Goal: Navigation & Orientation: Find specific page/section

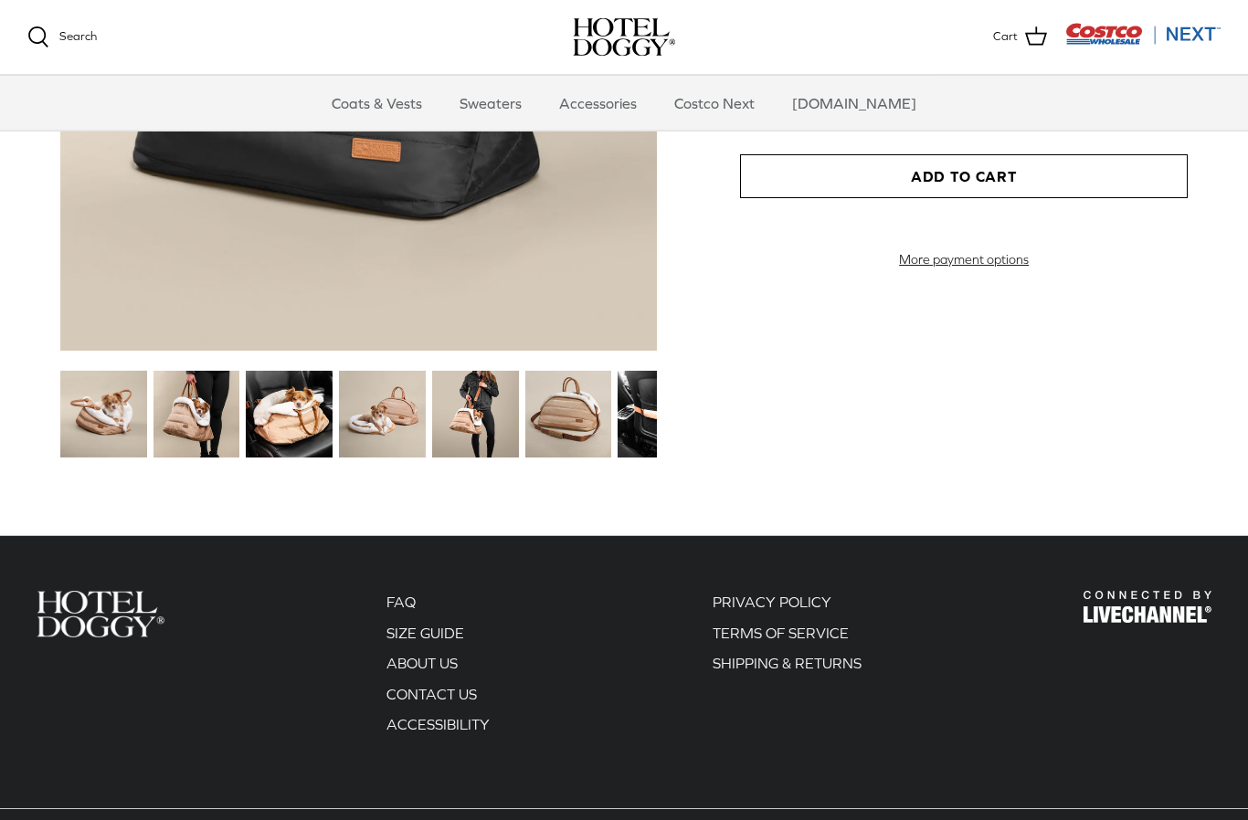
scroll to position [2164, 0]
click at [113, 410] on img at bounding box center [103, 414] width 87 height 87
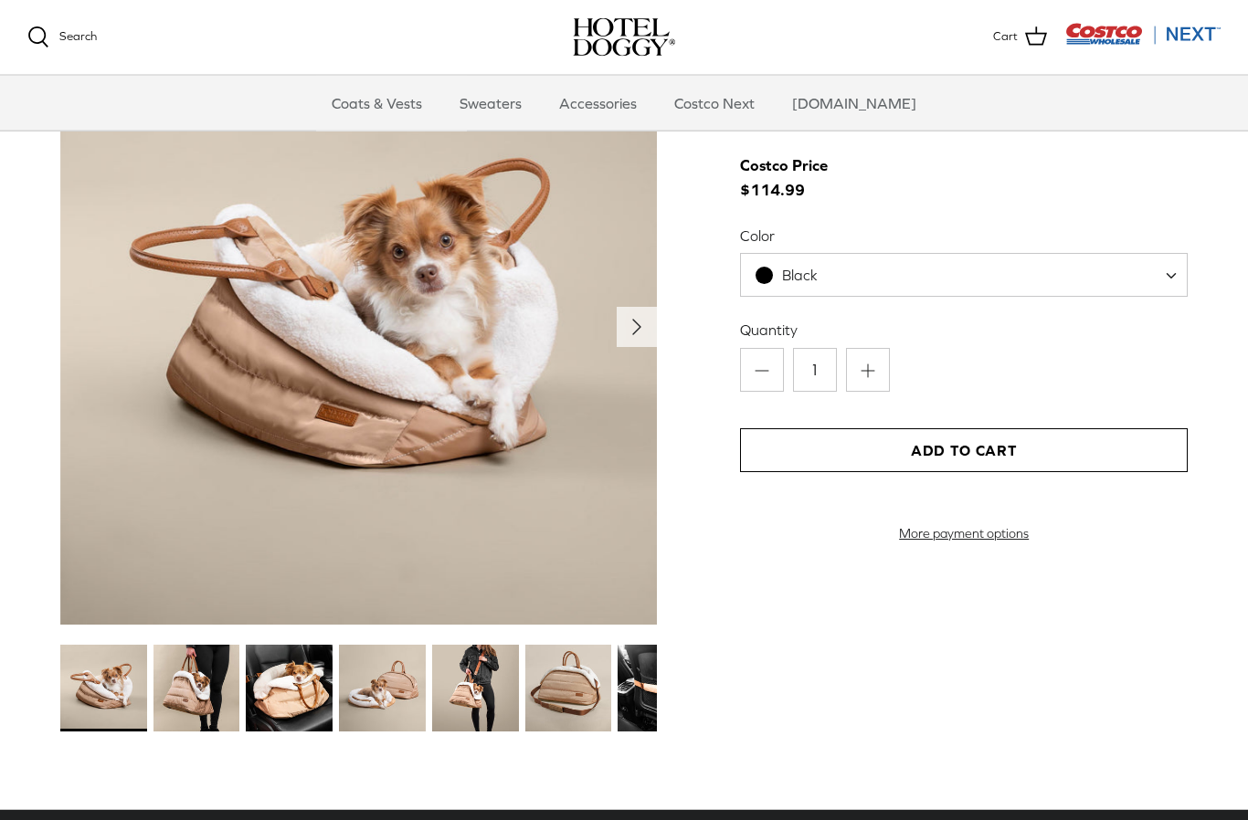
scroll to position [1888, 0]
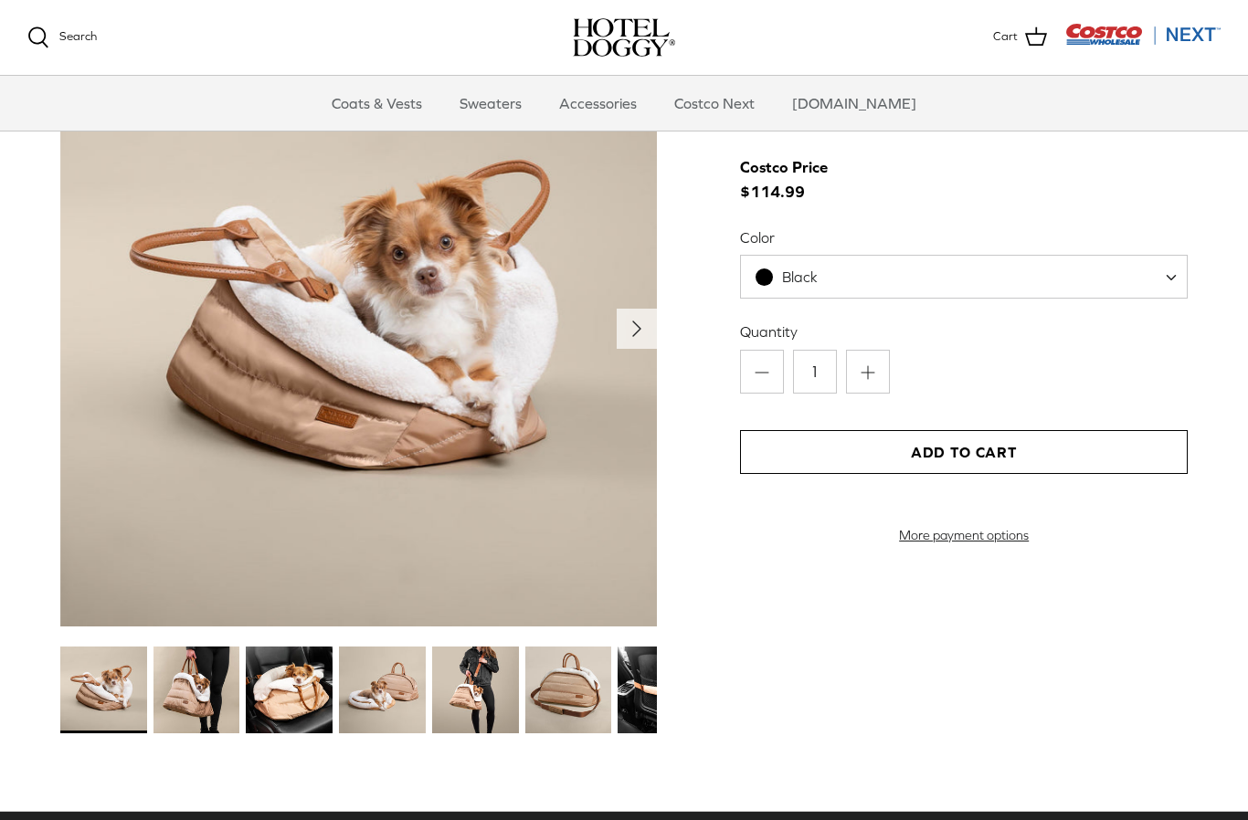
click at [631, 326] on icon "Right" at bounding box center [636, 328] width 29 height 29
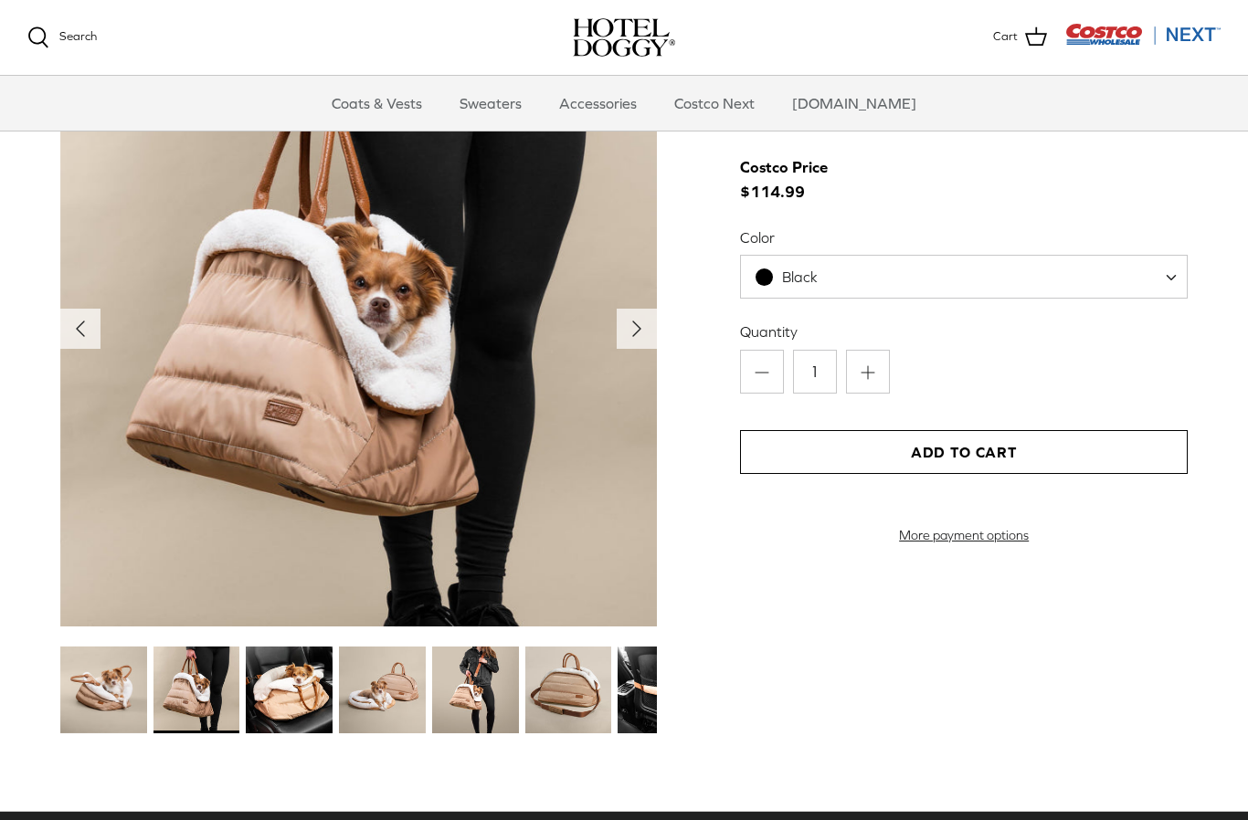
click at [631, 321] on icon "Right" at bounding box center [636, 328] width 29 height 29
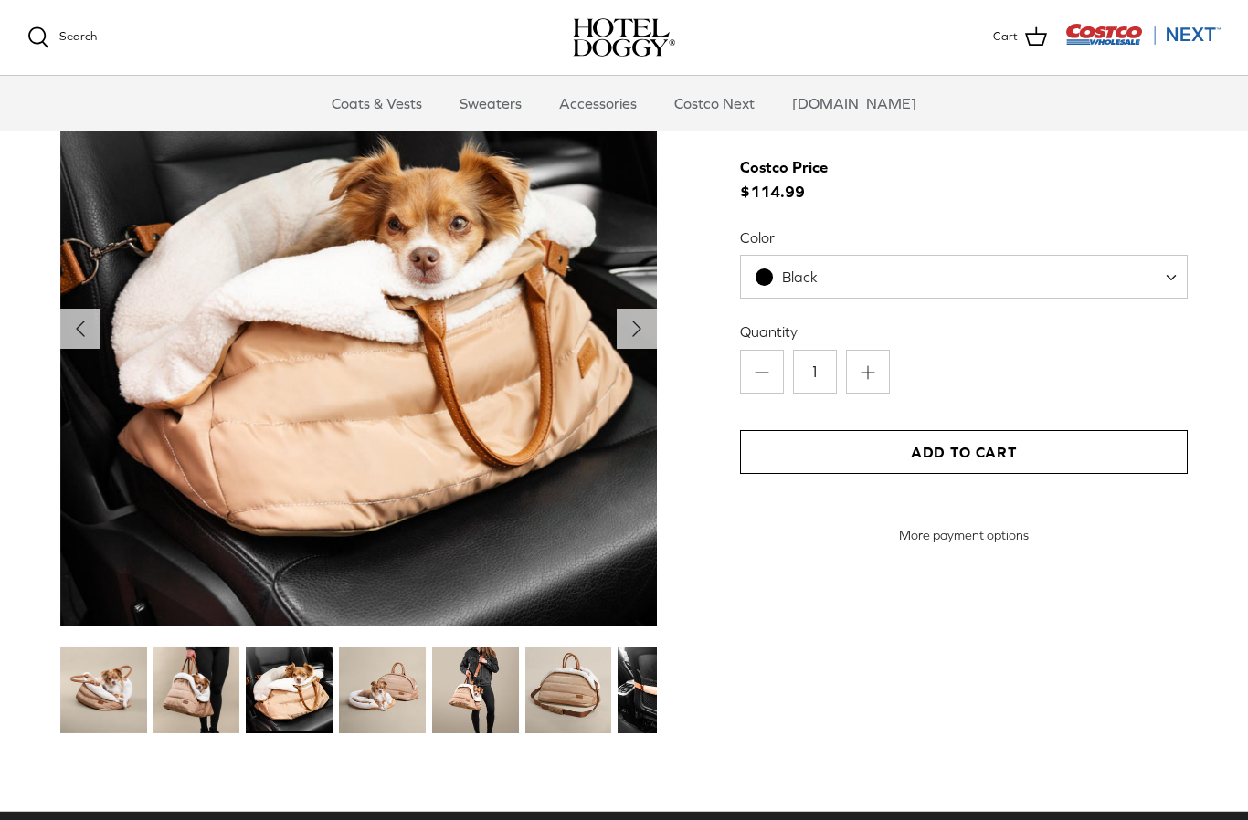
click at [627, 324] on icon "Right" at bounding box center [636, 328] width 29 height 29
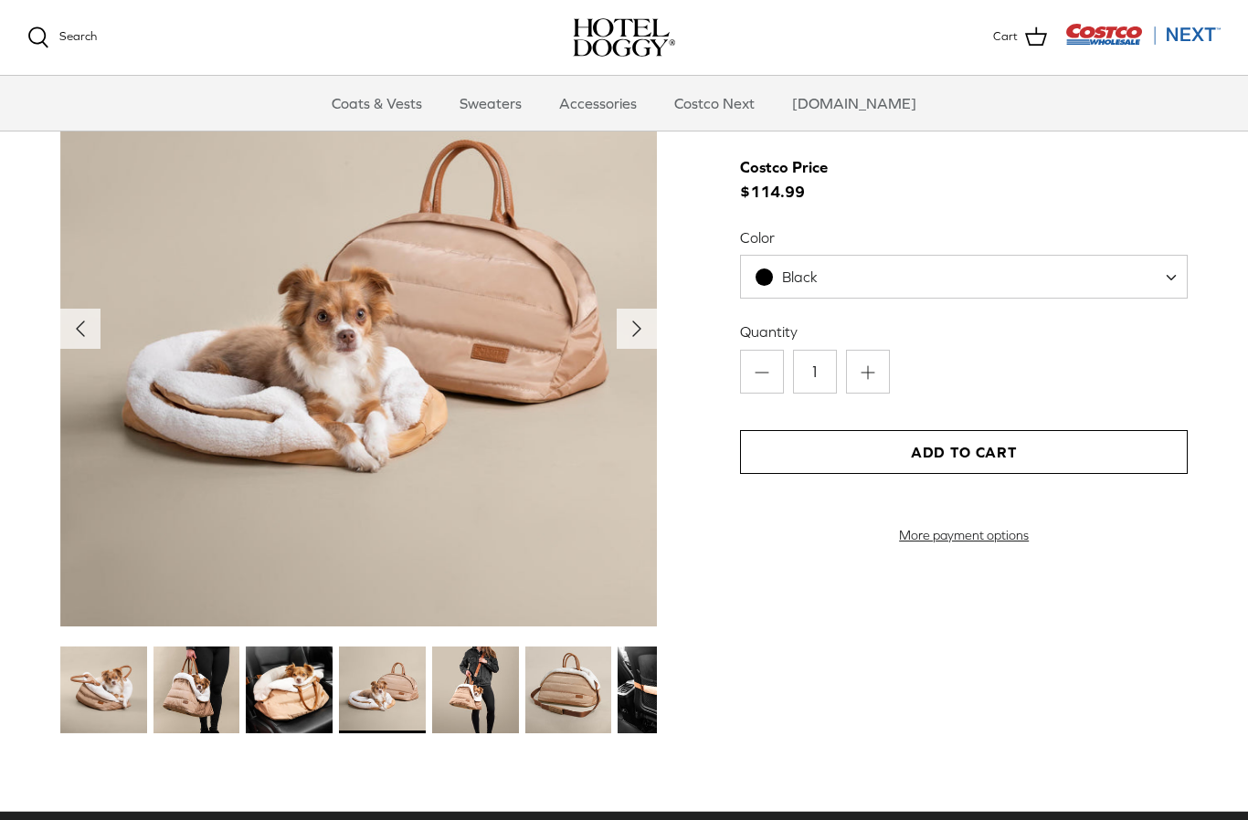
click at [86, 332] on icon "Left" at bounding box center [80, 328] width 29 height 29
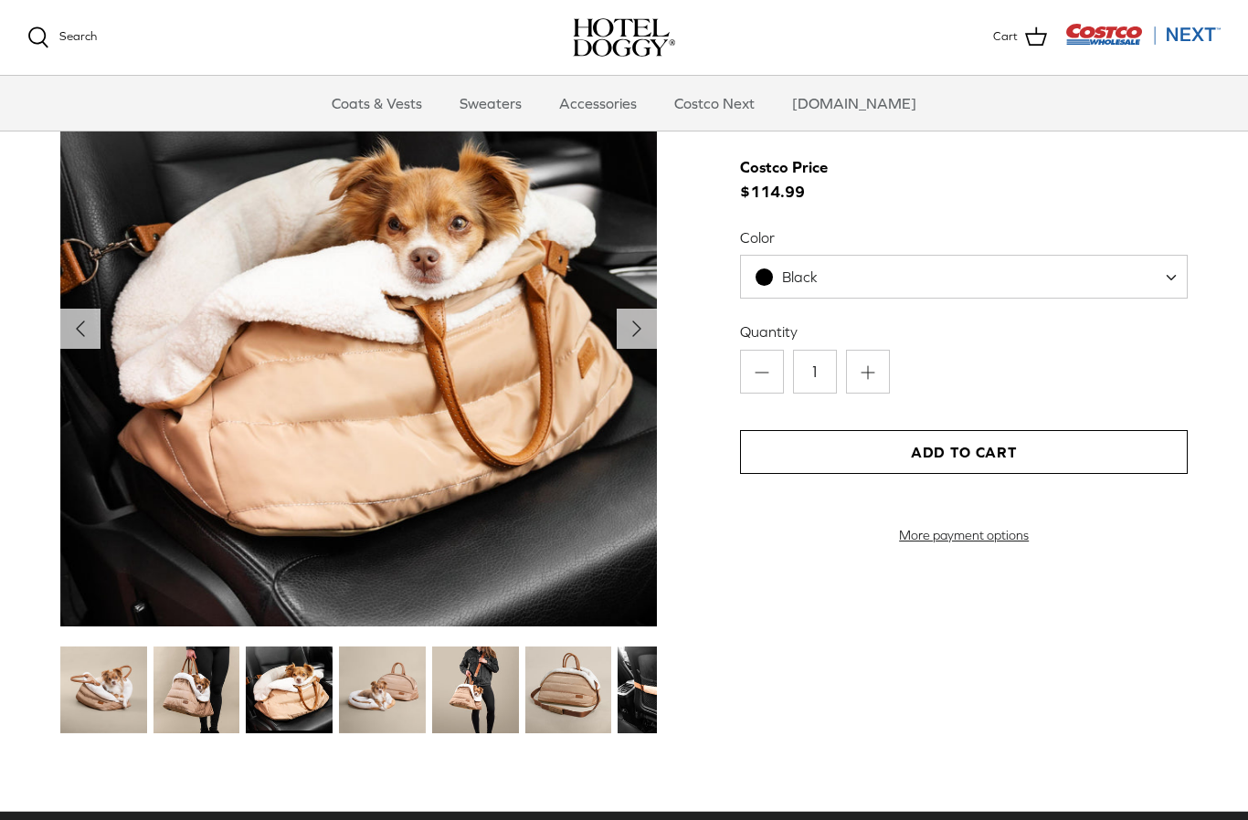
click at [636, 327] on polyline "Next" at bounding box center [636, 328] width 7 height 15
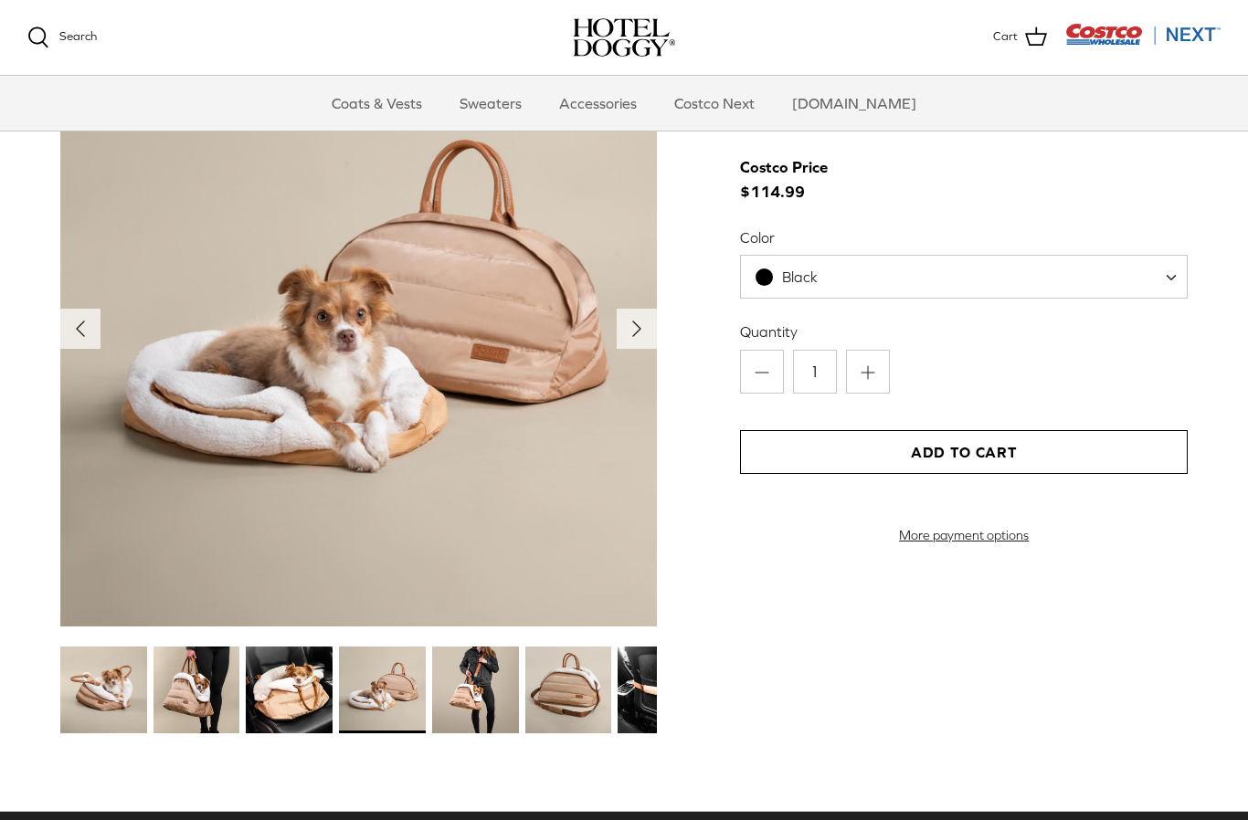
click at [638, 326] on polyline "Next" at bounding box center [636, 328] width 7 height 15
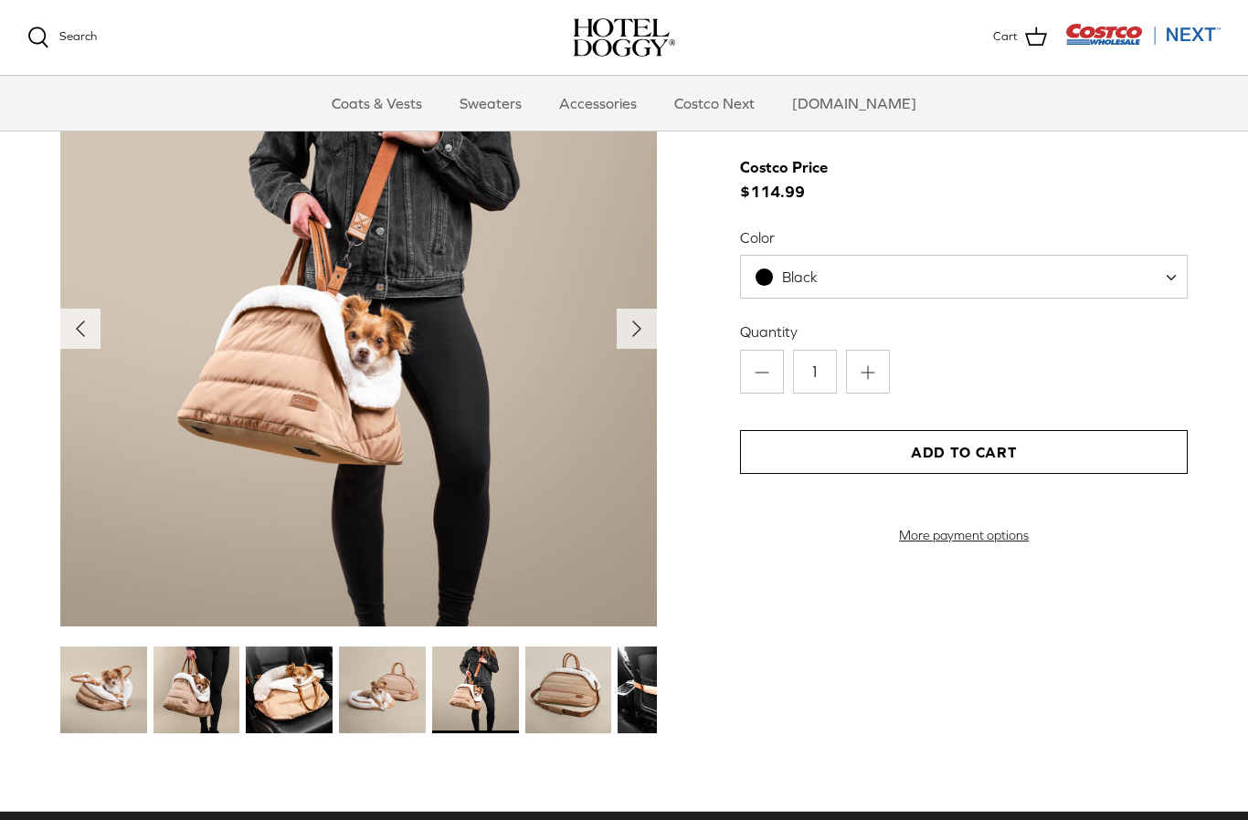
click at [642, 323] on icon "Right" at bounding box center [636, 328] width 29 height 29
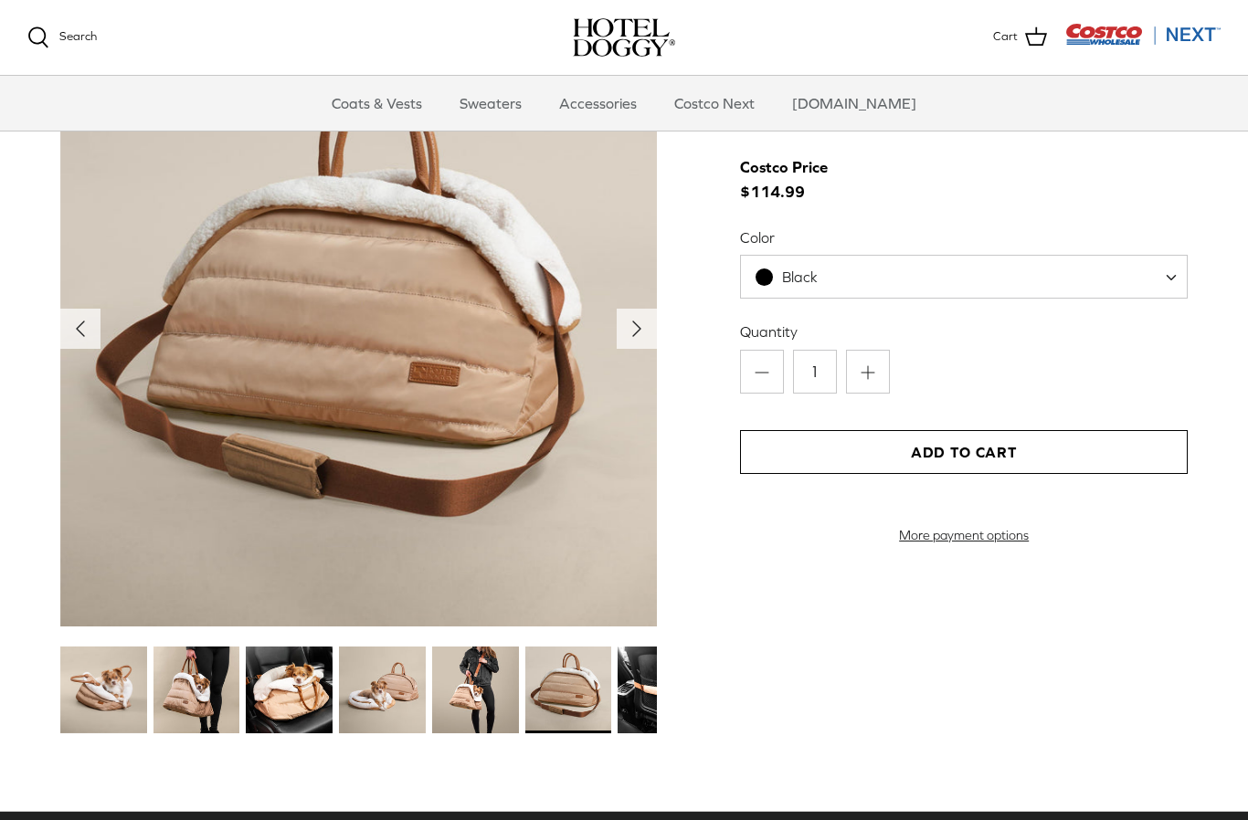
click at [635, 327] on polyline "Next" at bounding box center [636, 328] width 7 height 15
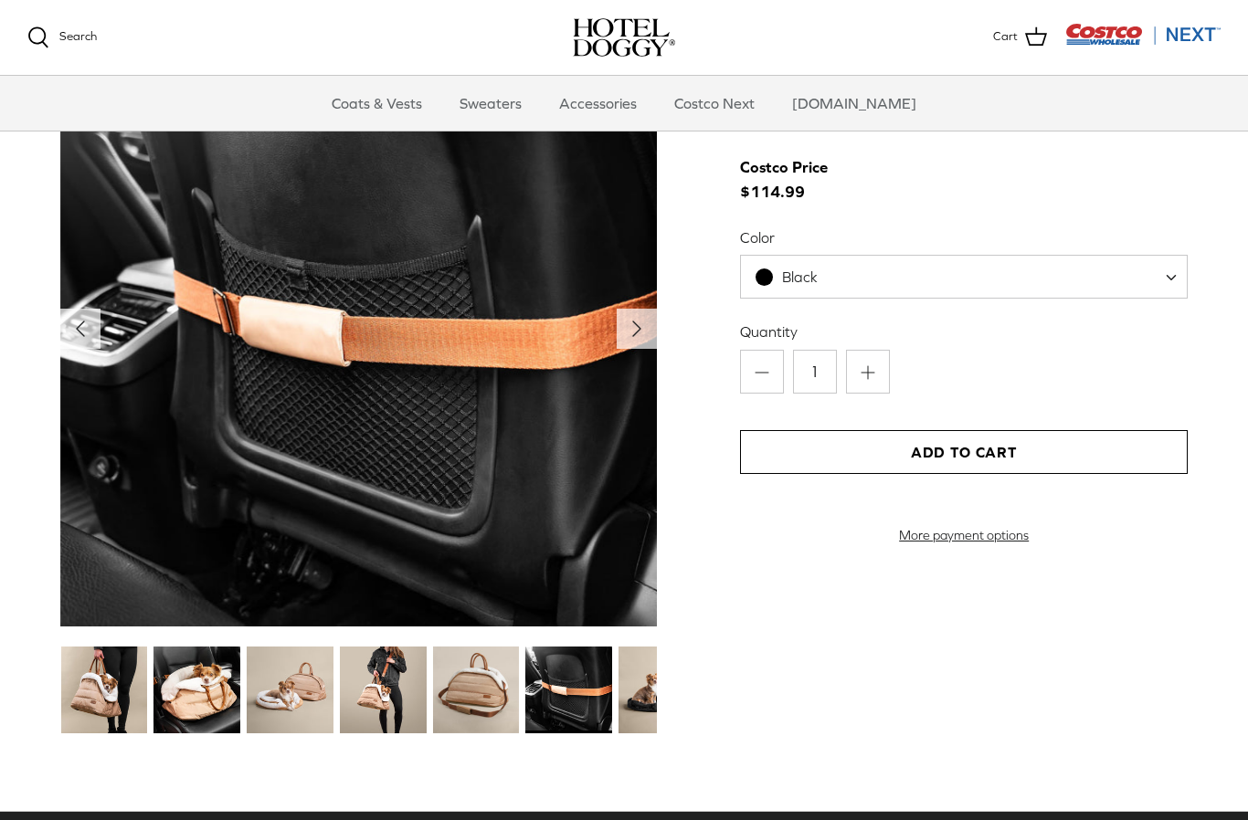
click at [637, 330] on polyline "Next" at bounding box center [636, 328] width 7 height 15
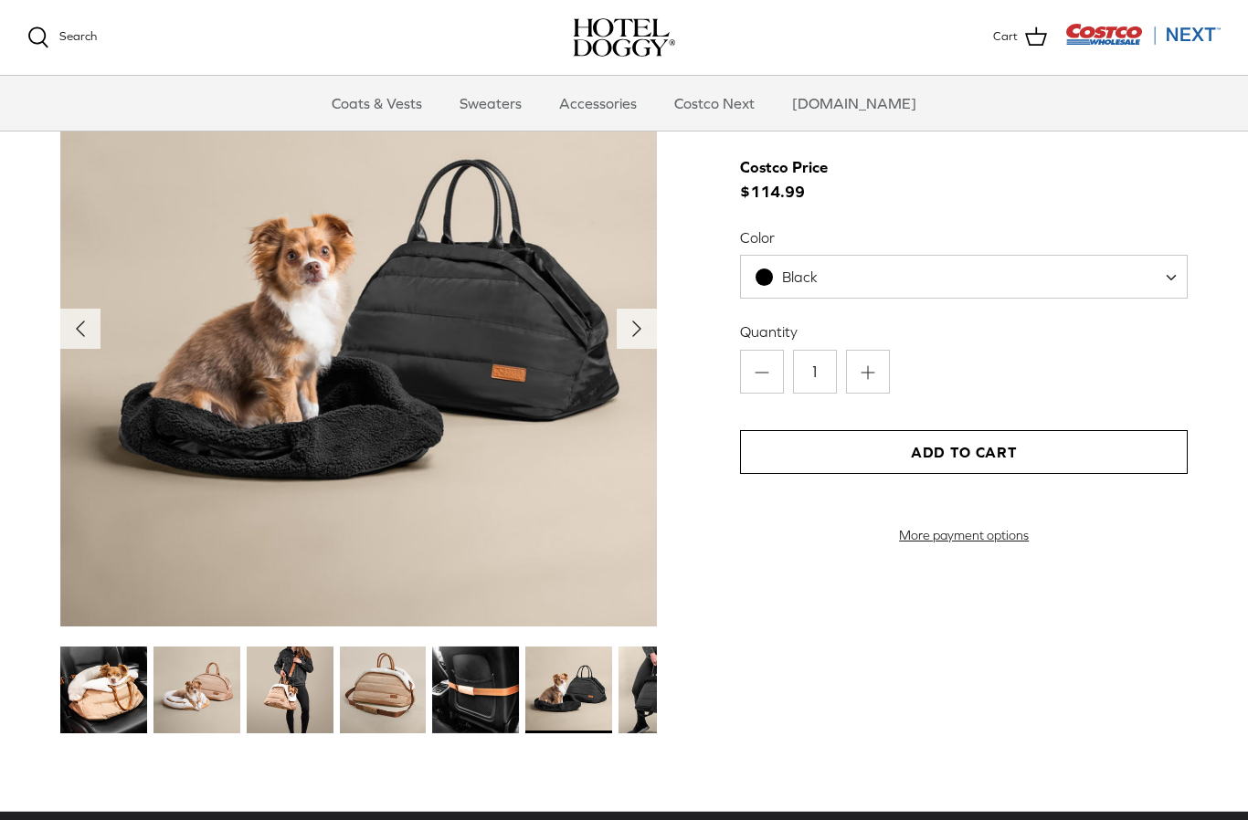
click at [636, 328] on polyline "Next" at bounding box center [636, 328] width 7 height 15
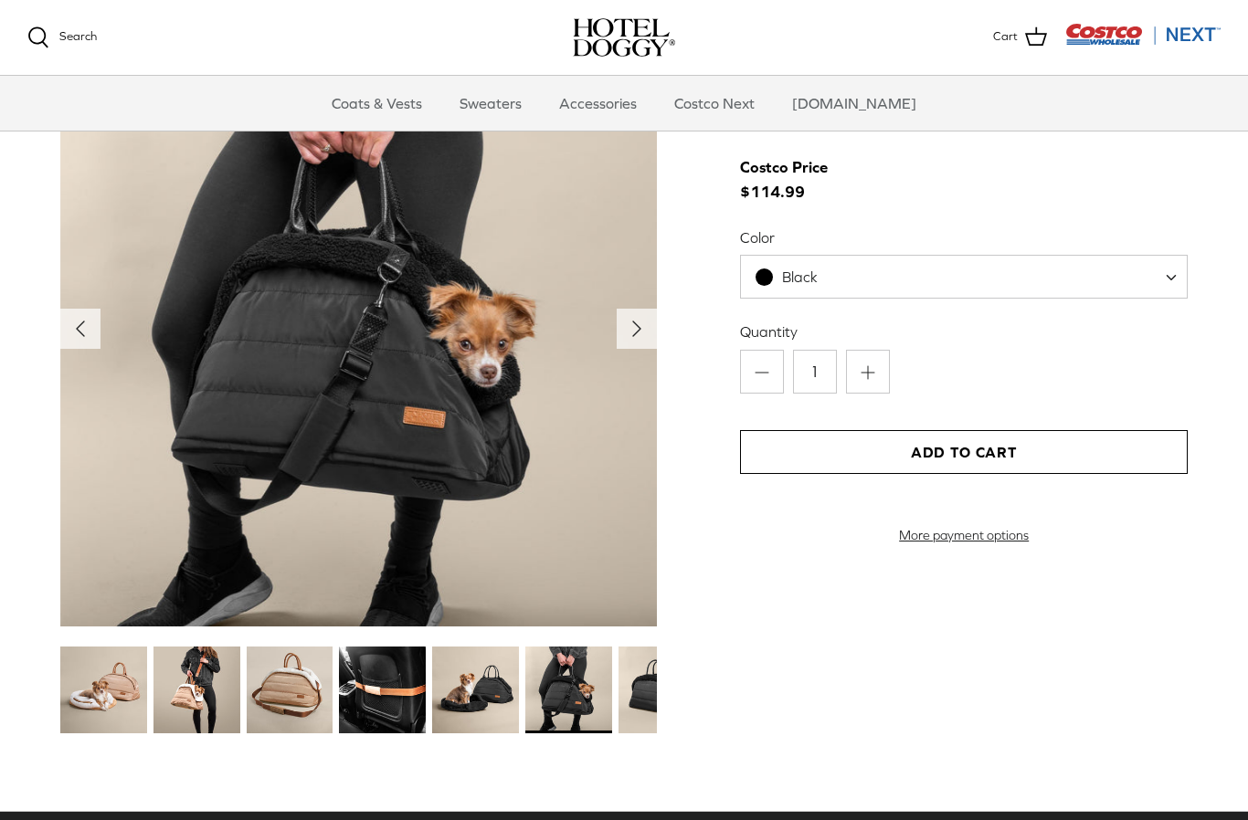
click at [637, 324] on polyline "Next" at bounding box center [636, 328] width 7 height 15
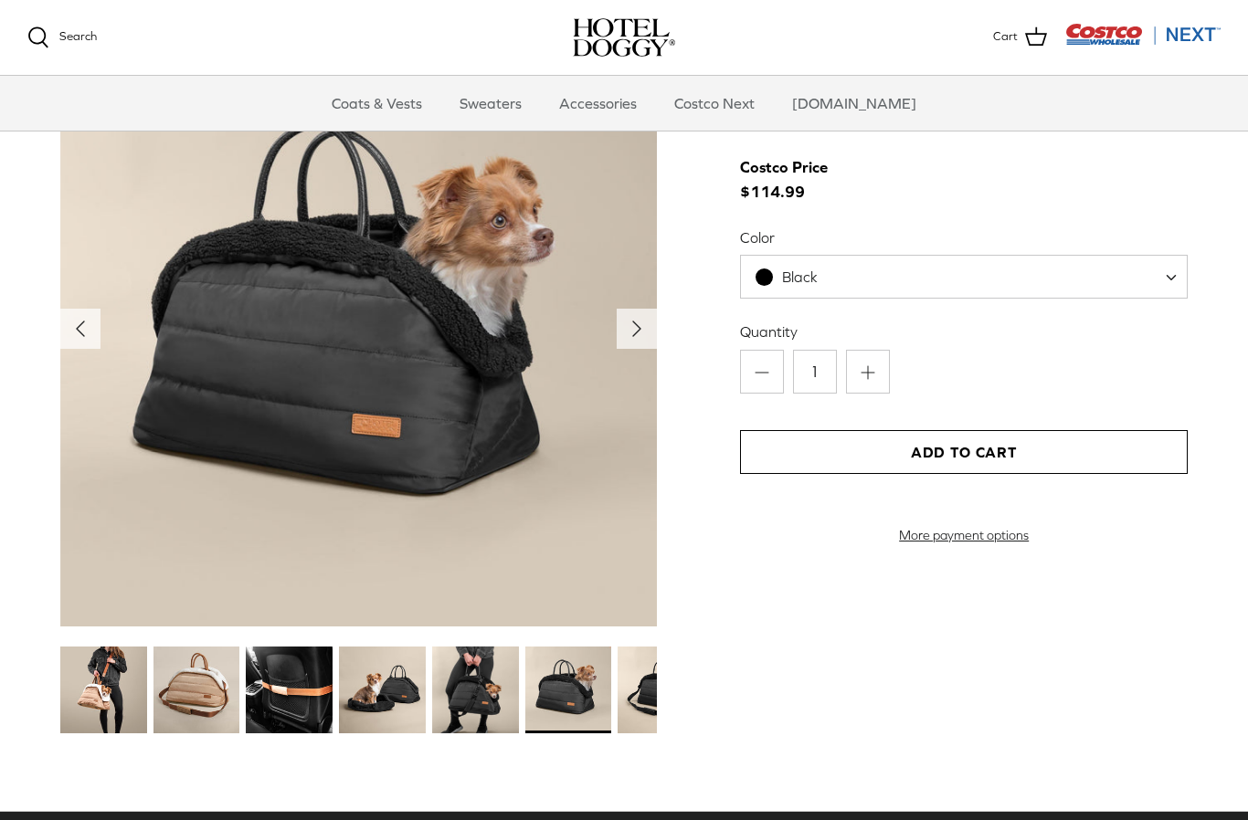
click at [631, 329] on icon "Right" at bounding box center [636, 328] width 29 height 29
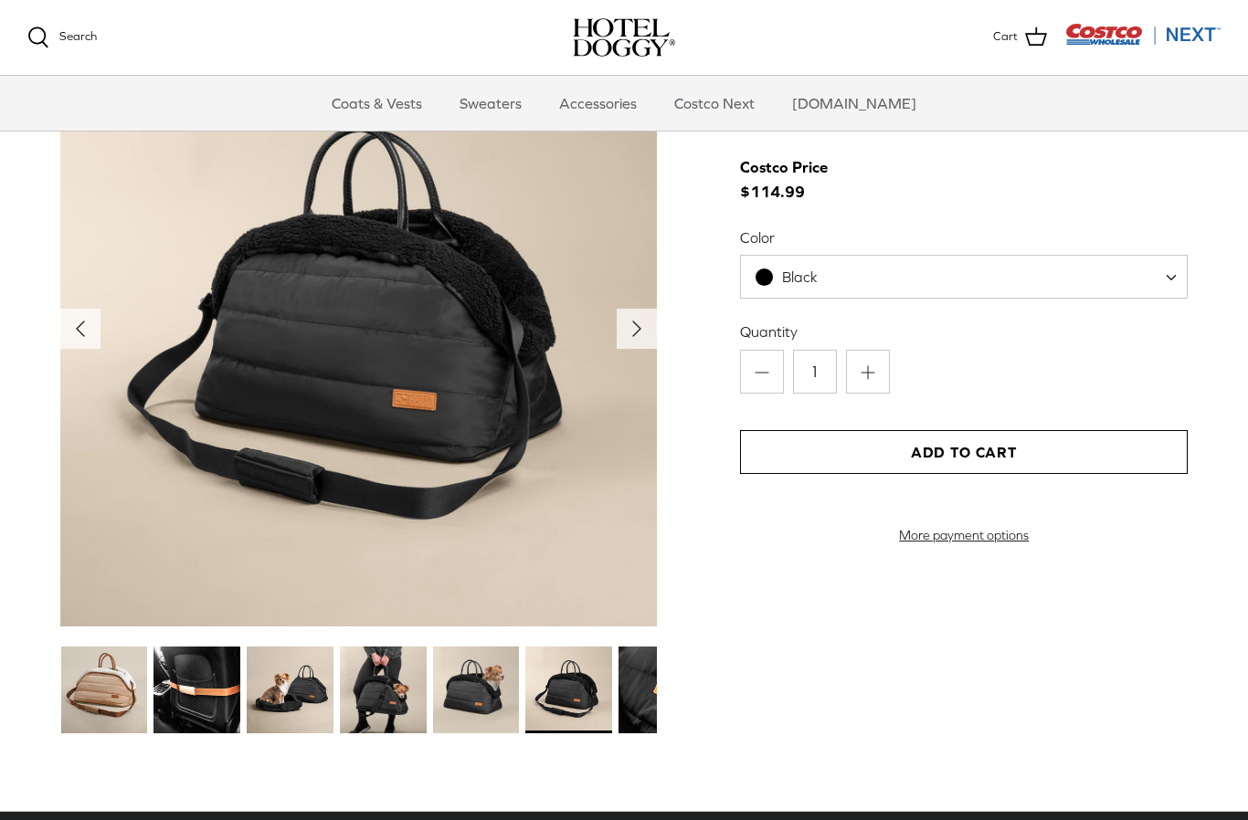
click at [631, 324] on icon "Right" at bounding box center [636, 328] width 29 height 29
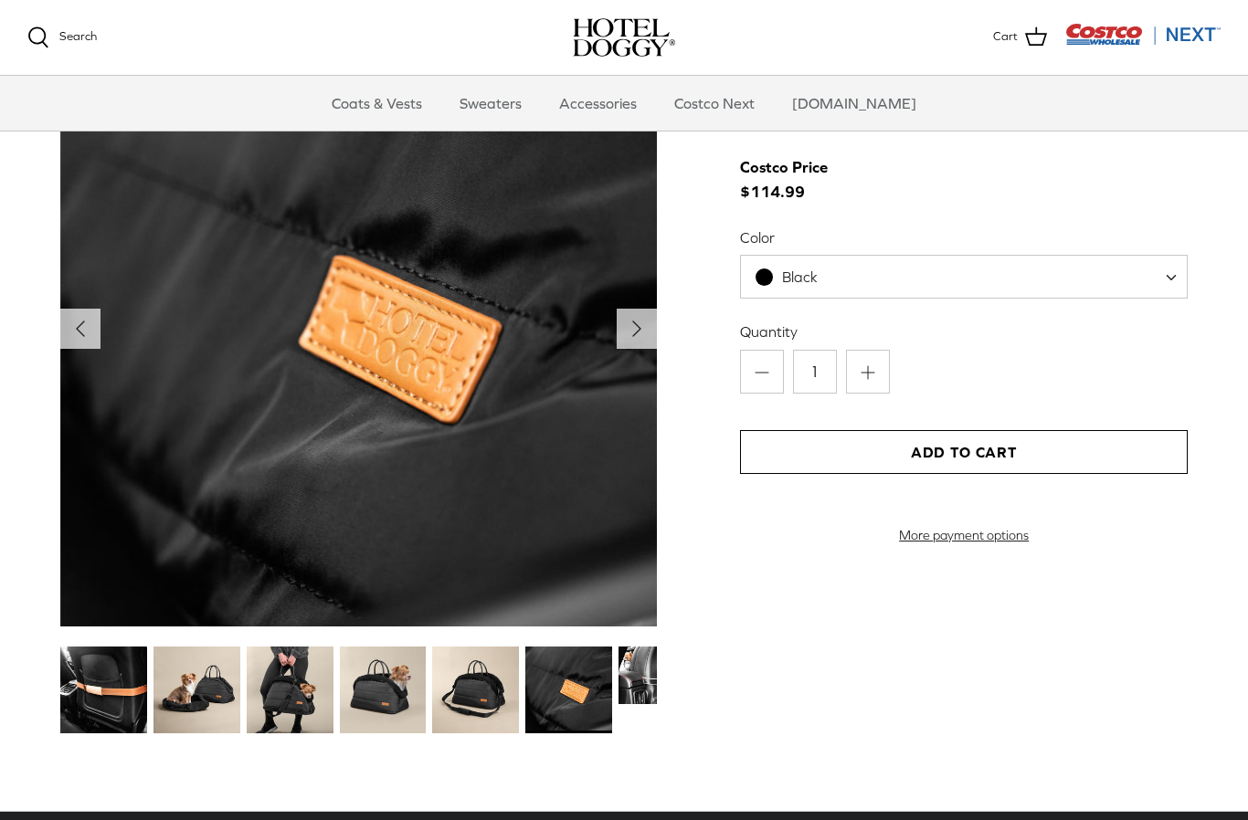
click at [625, 332] on icon "Right" at bounding box center [636, 328] width 29 height 29
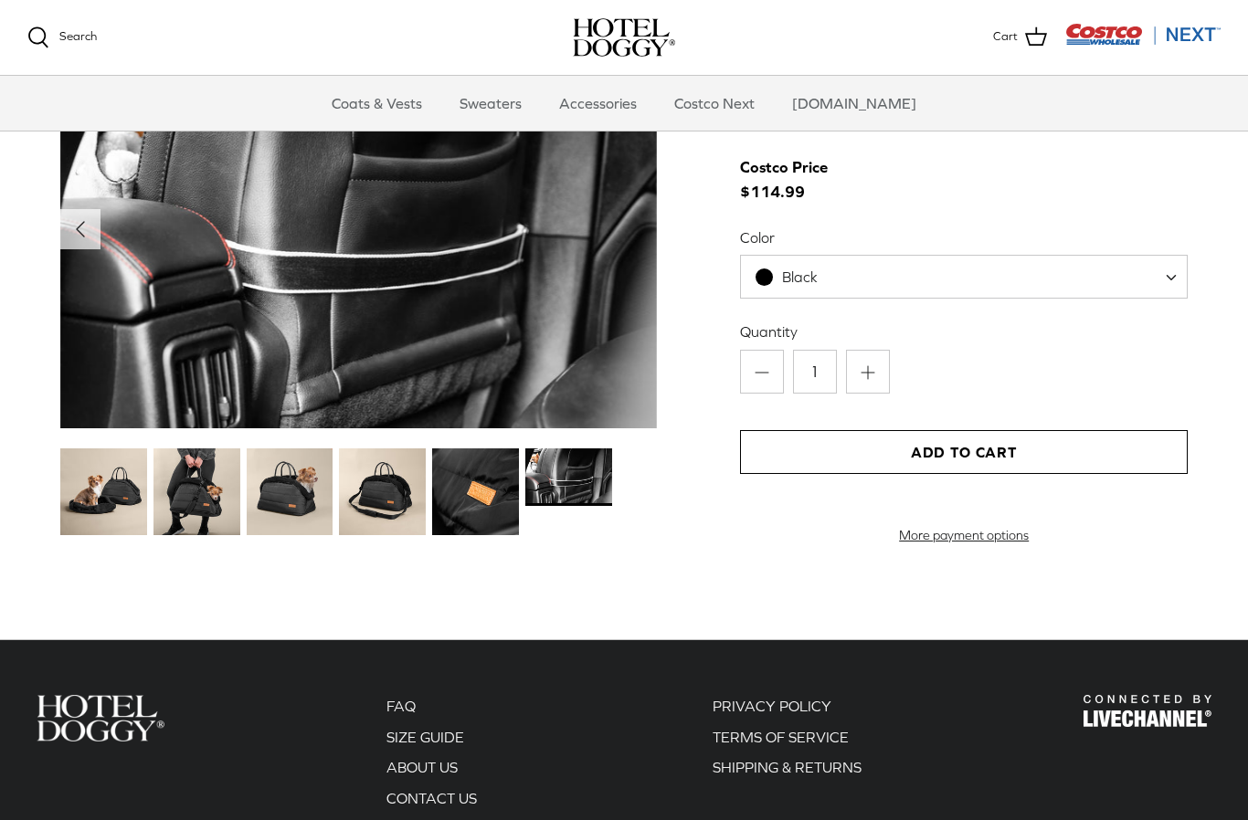
click at [1161, 281] on span "Black" at bounding box center [964, 277] width 448 height 44
select select "Tan"
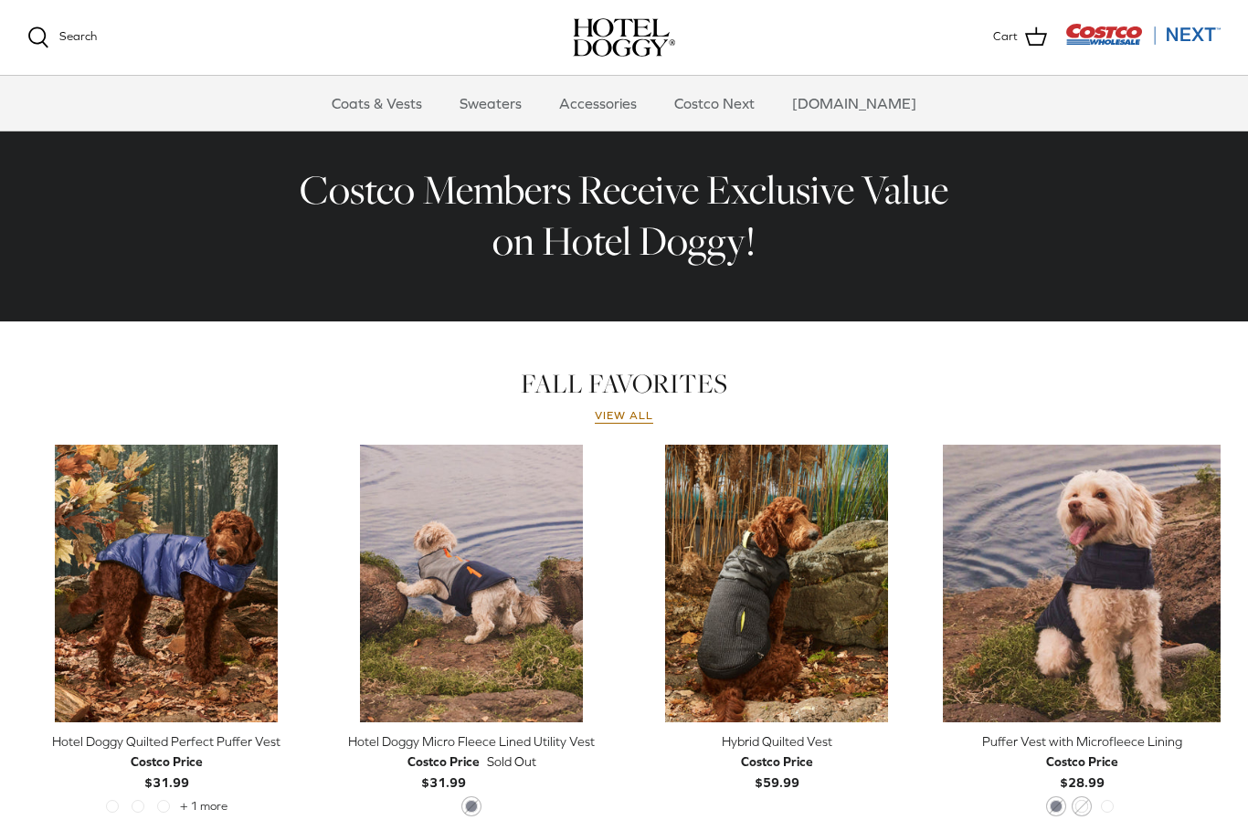
scroll to position [559, 0]
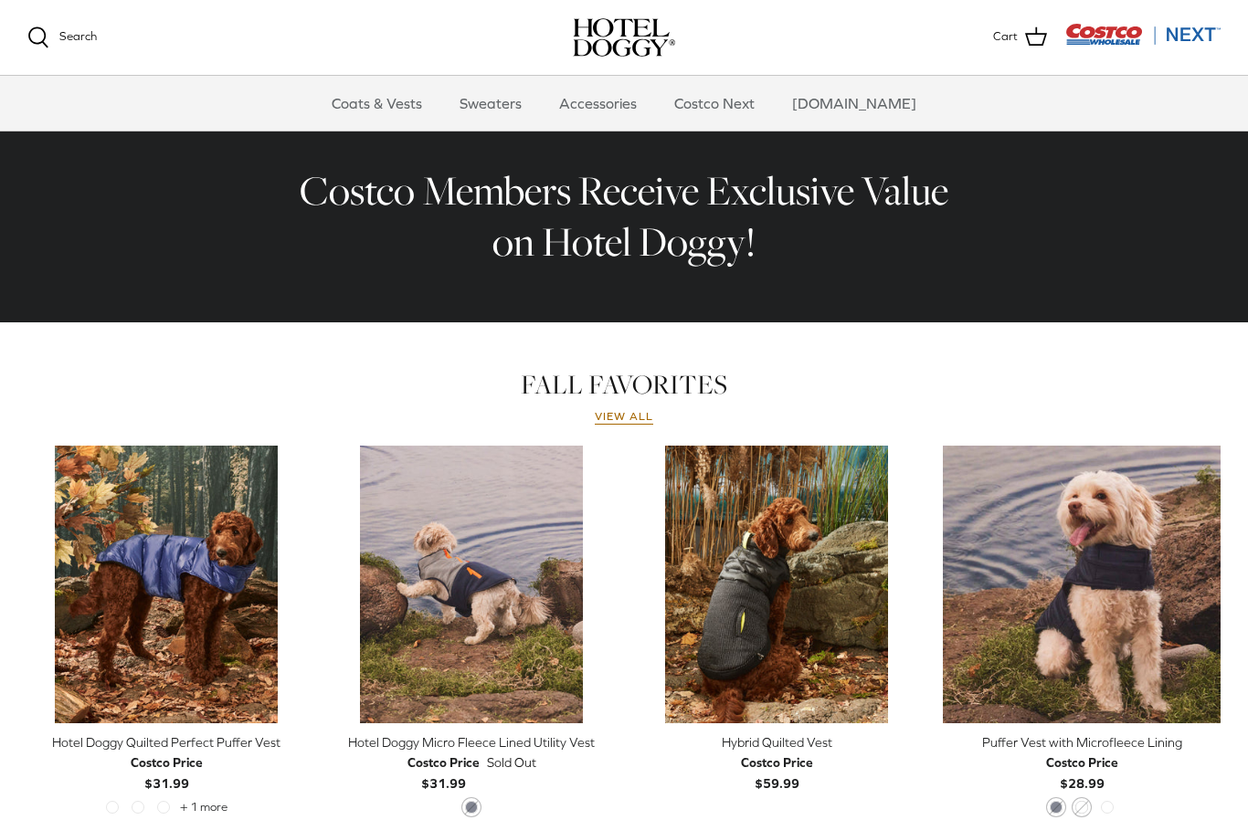
click at [1096, 556] on img "Puffer Vest with Microfleece Lining" at bounding box center [1082, 585] width 278 height 278
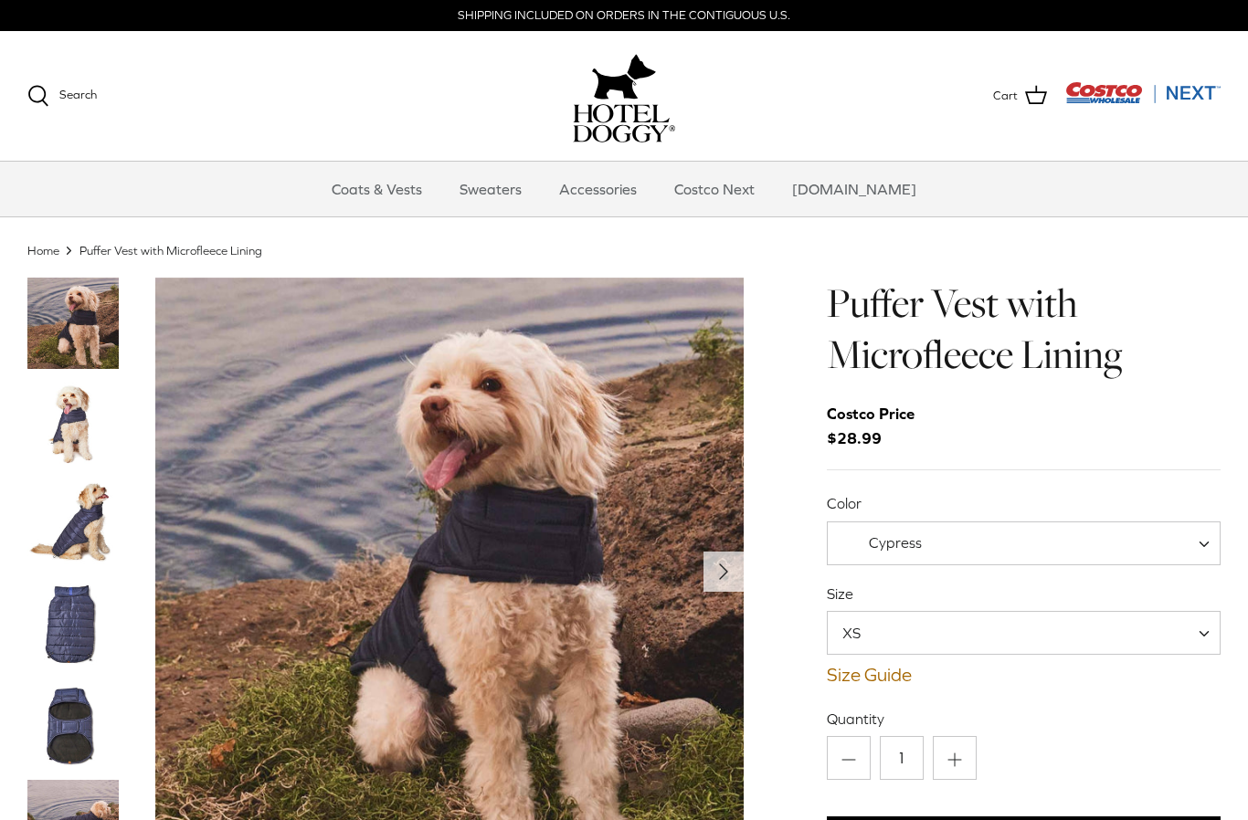
click at [518, 186] on link "Sweaters" at bounding box center [490, 189] width 95 height 55
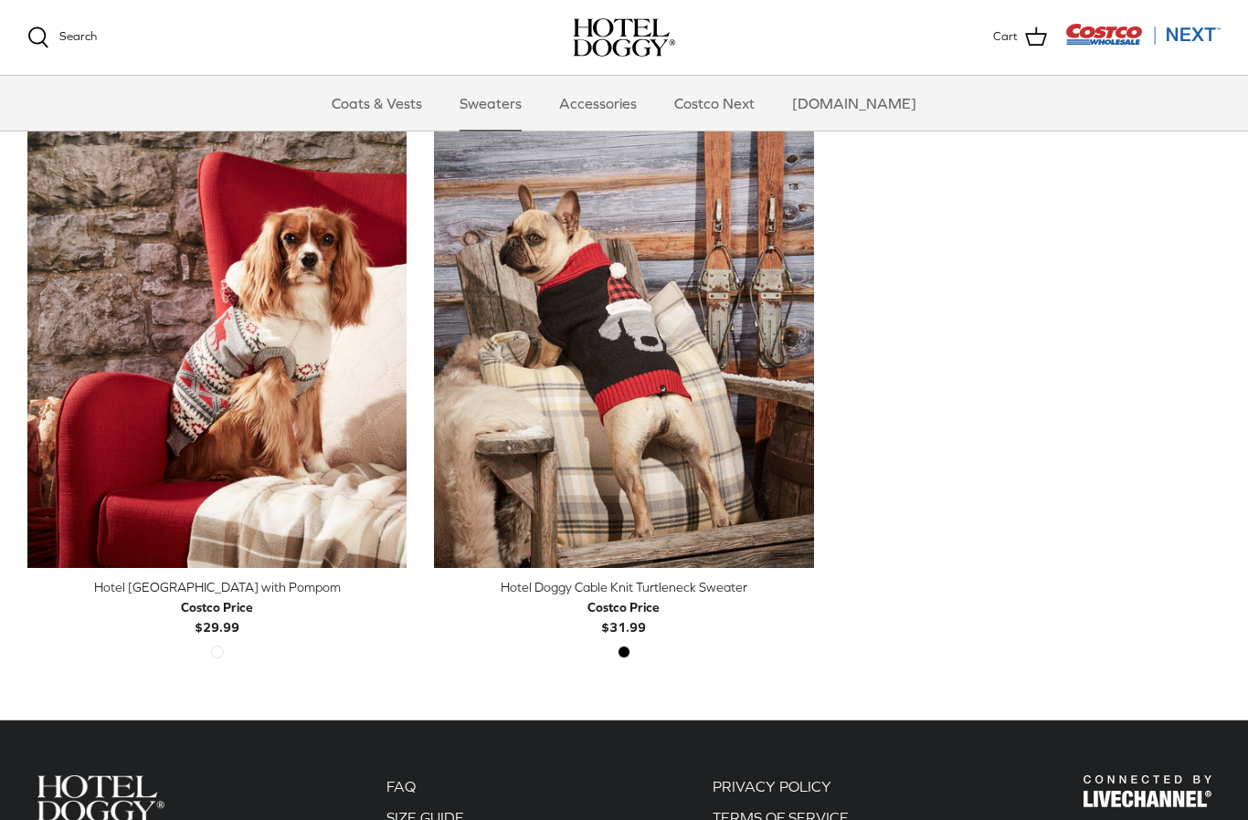
scroll to position [370, 0]
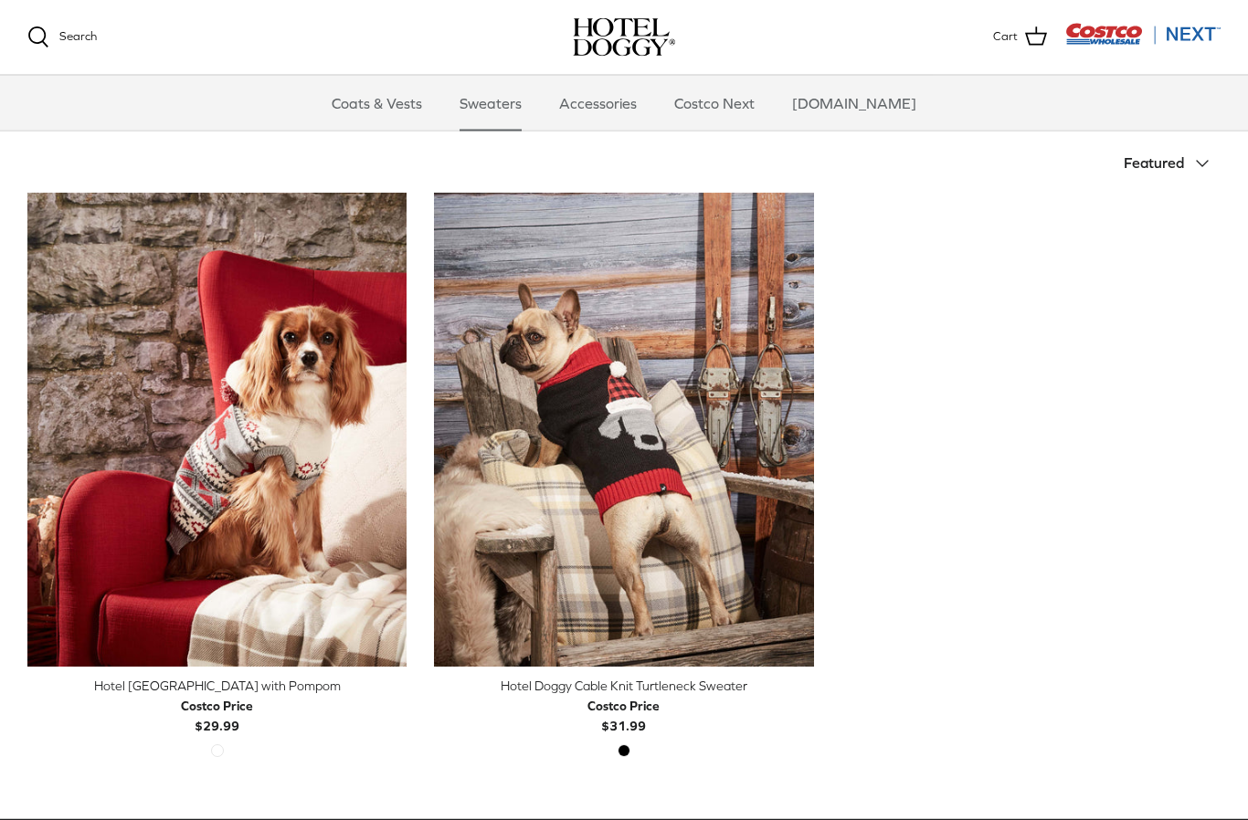
click at [617, 99] on link "Accessories" at bounding box center [598, 103] width 111 height 55
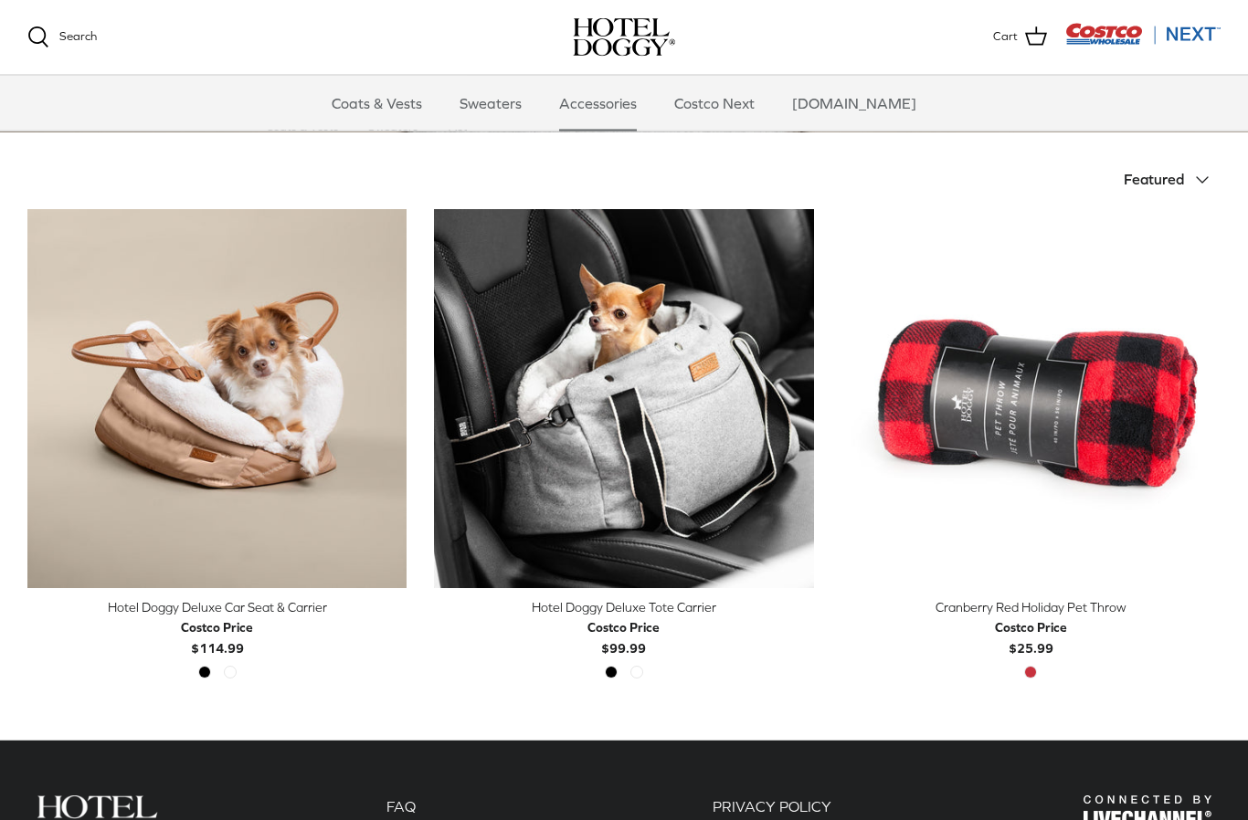
scroll to position [273, 0]
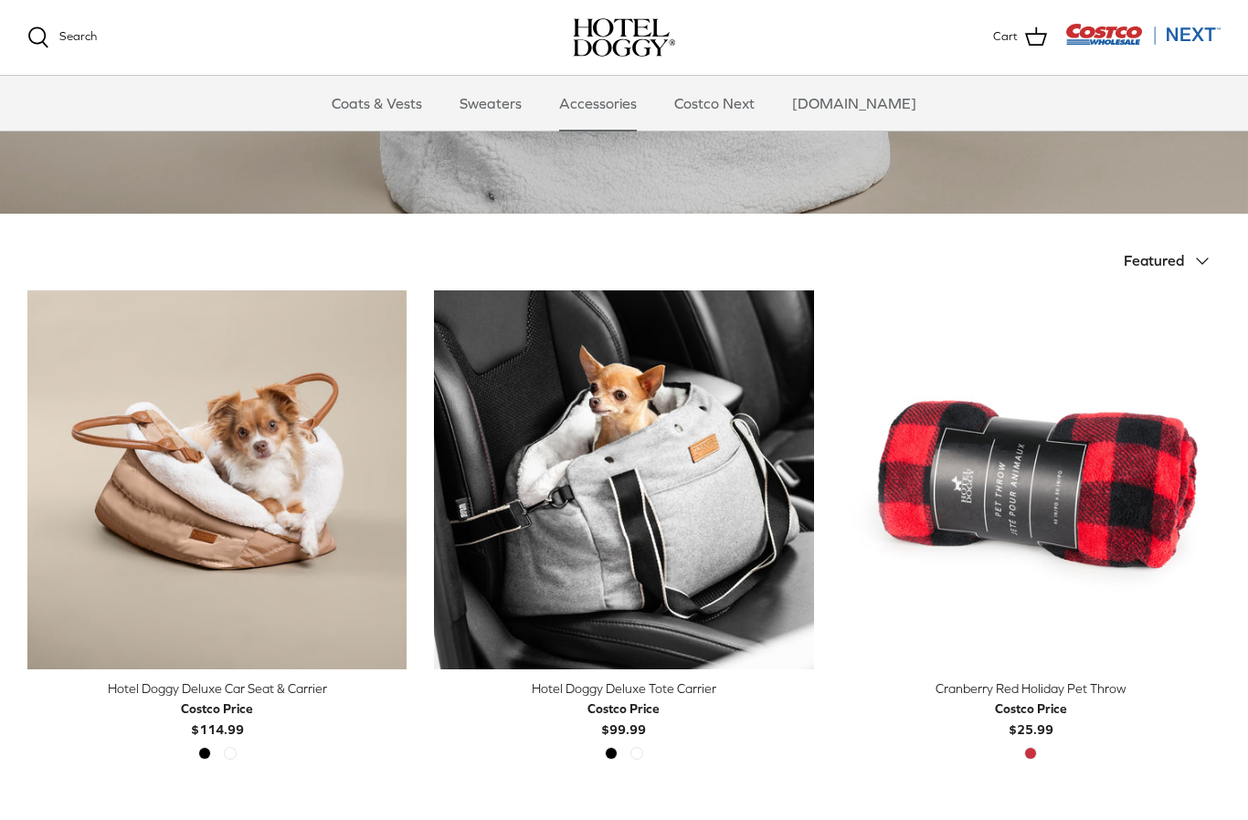
click at [1203, 269] on icon "Down" at bounding box center [1202, 261] width 22 height 22
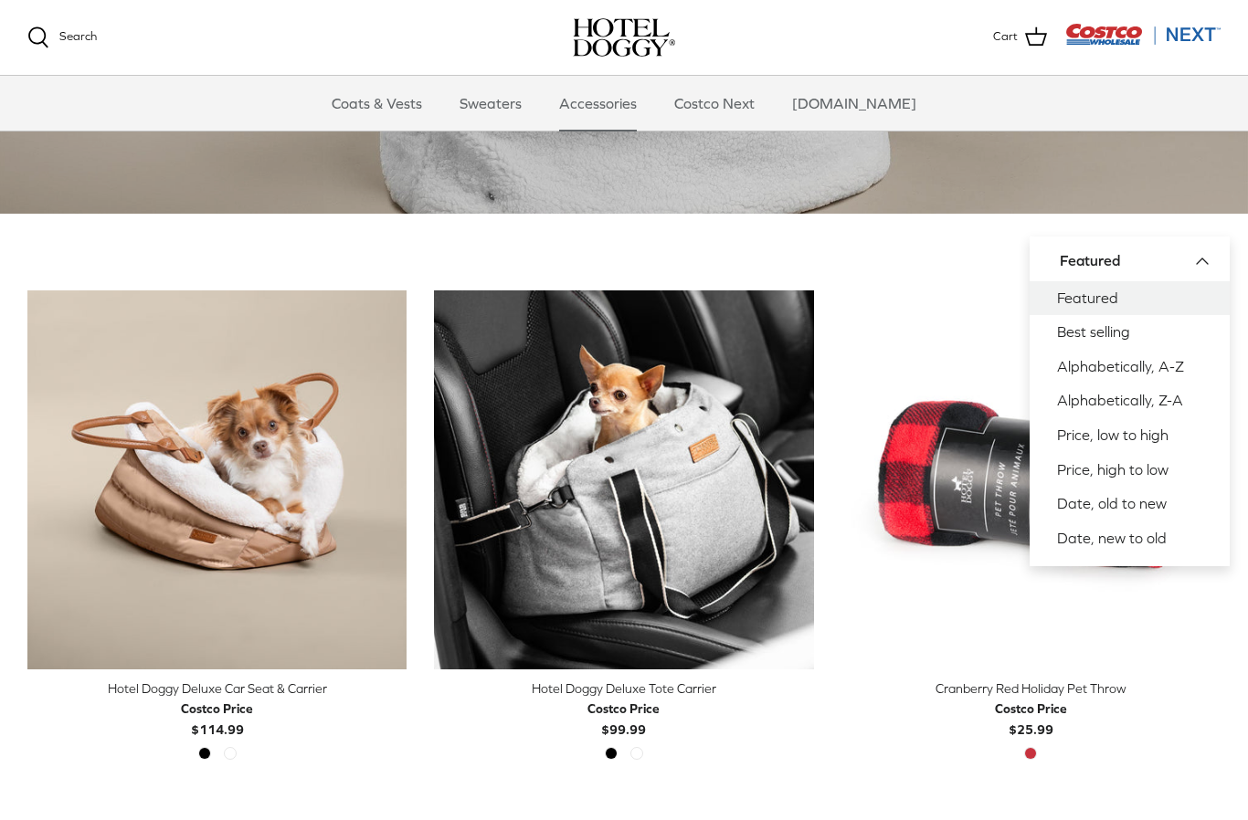
click at [1114, 322] on link "Best selling" at bounding box center [1129, 332] width 200 height 35
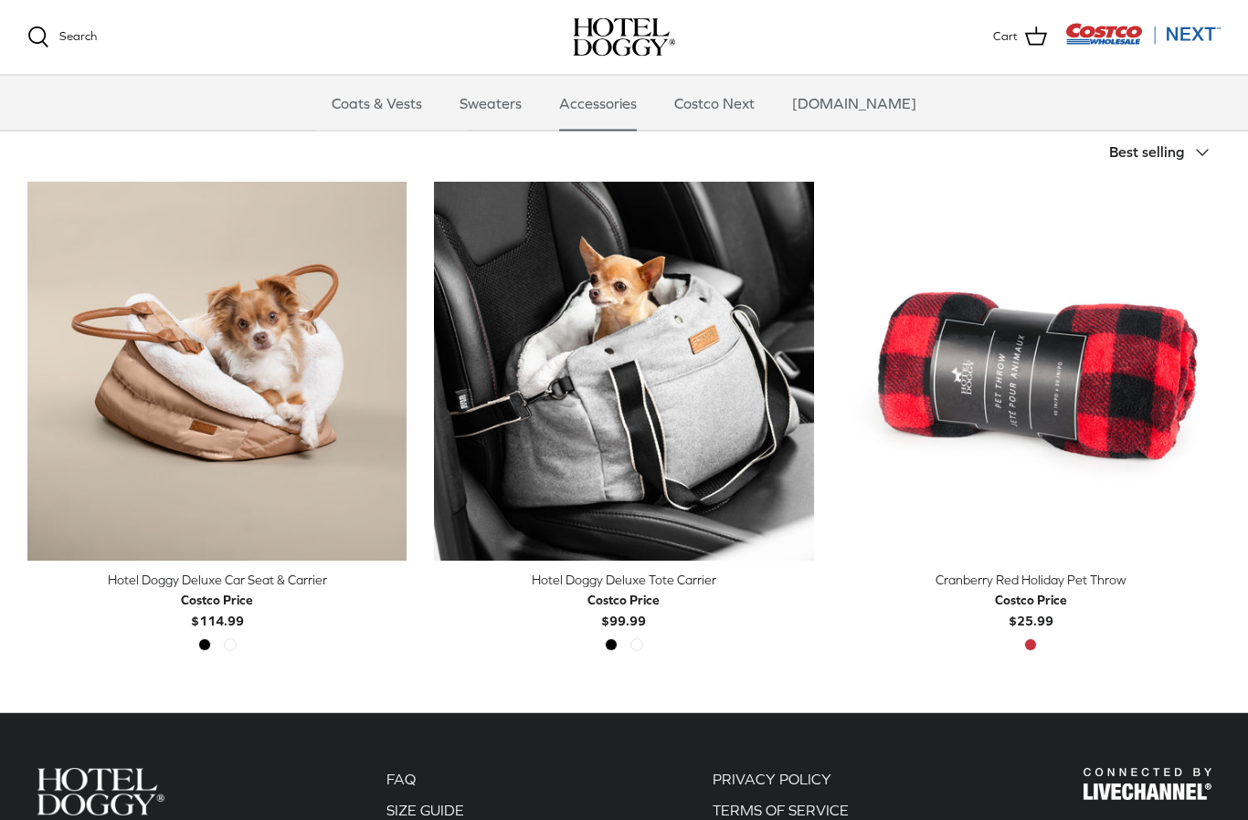
scroll to position [382, 0]
click at [1194, 160] on icon "Down" at bounding box center [1202, 153] width 22 height 22
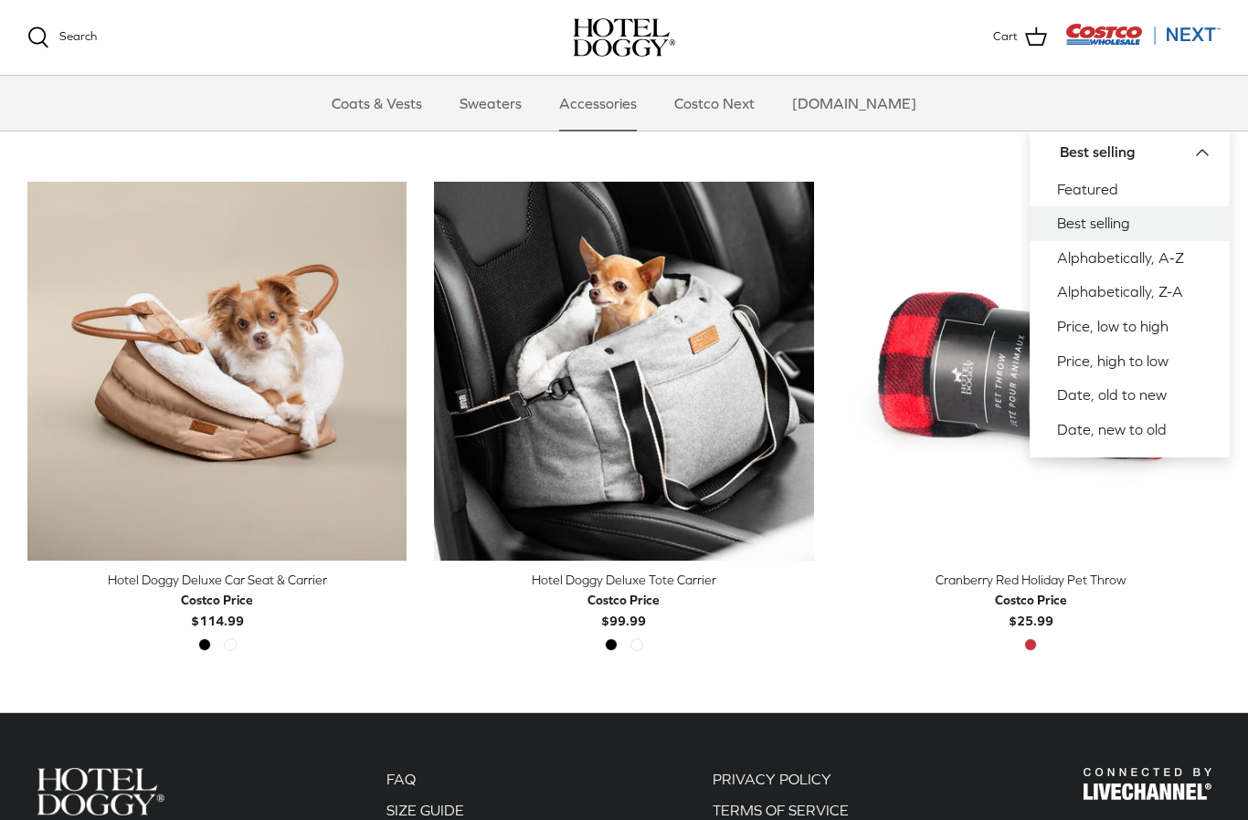
click at [1133, 260] on link "Alphabetically, A-Z" at bounding box center [1129, 258] width 200 height 35
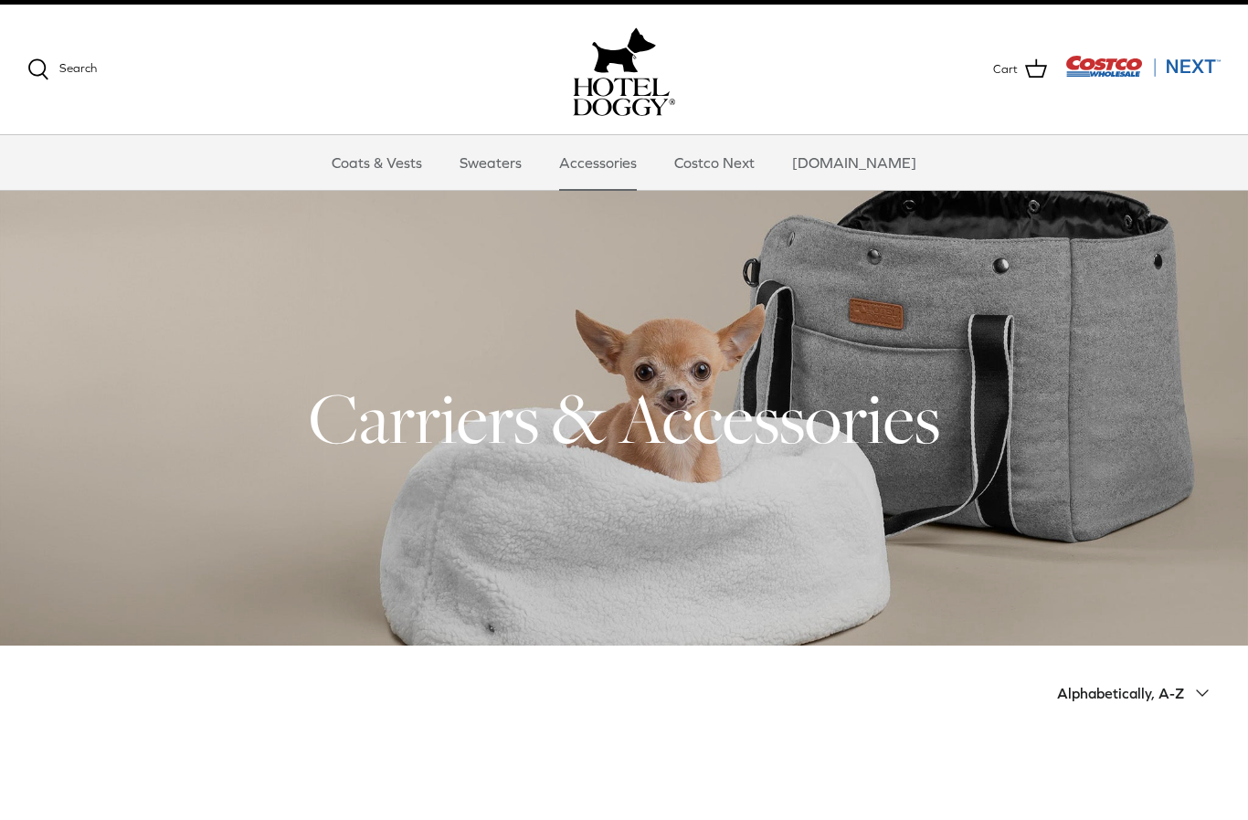
scroll to position [12, 0]
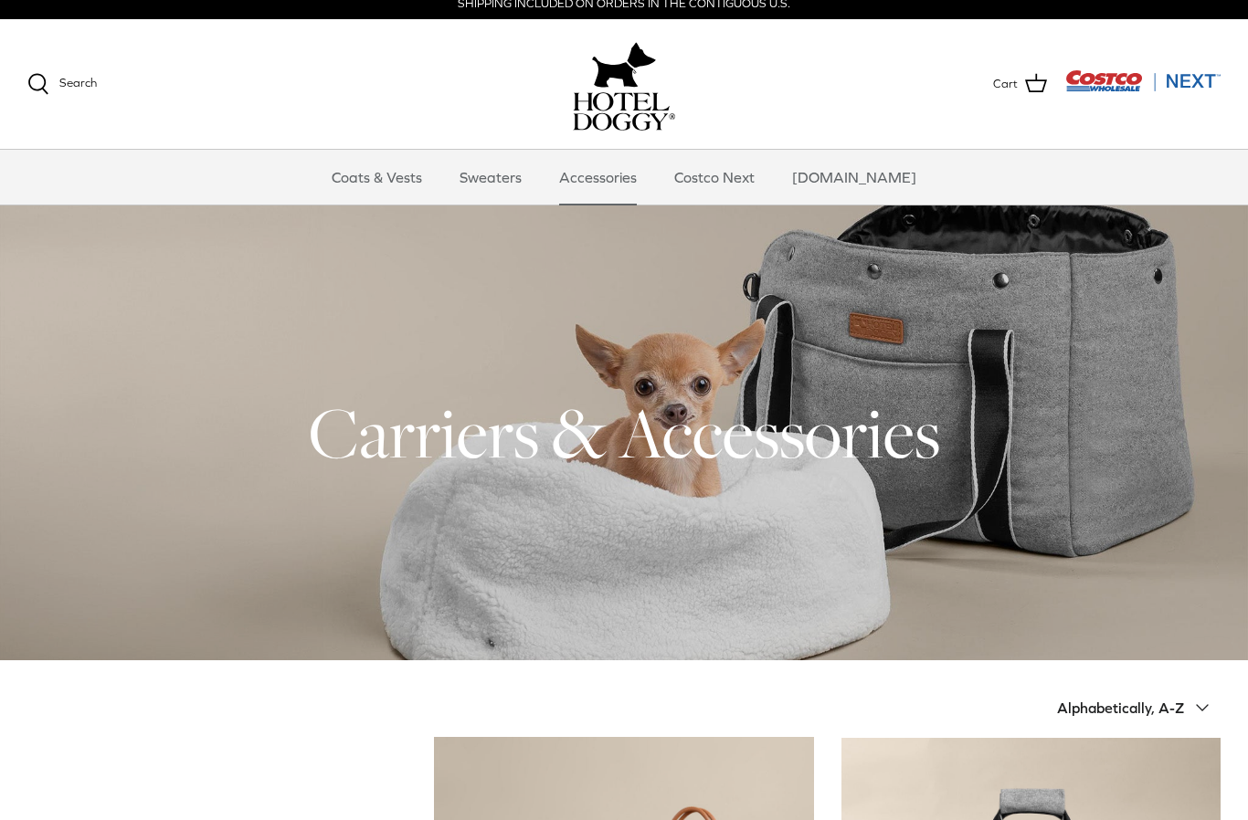
click at [753, 178] on link "Costco Next" at bounding box center [714, 177] width 113 height 55
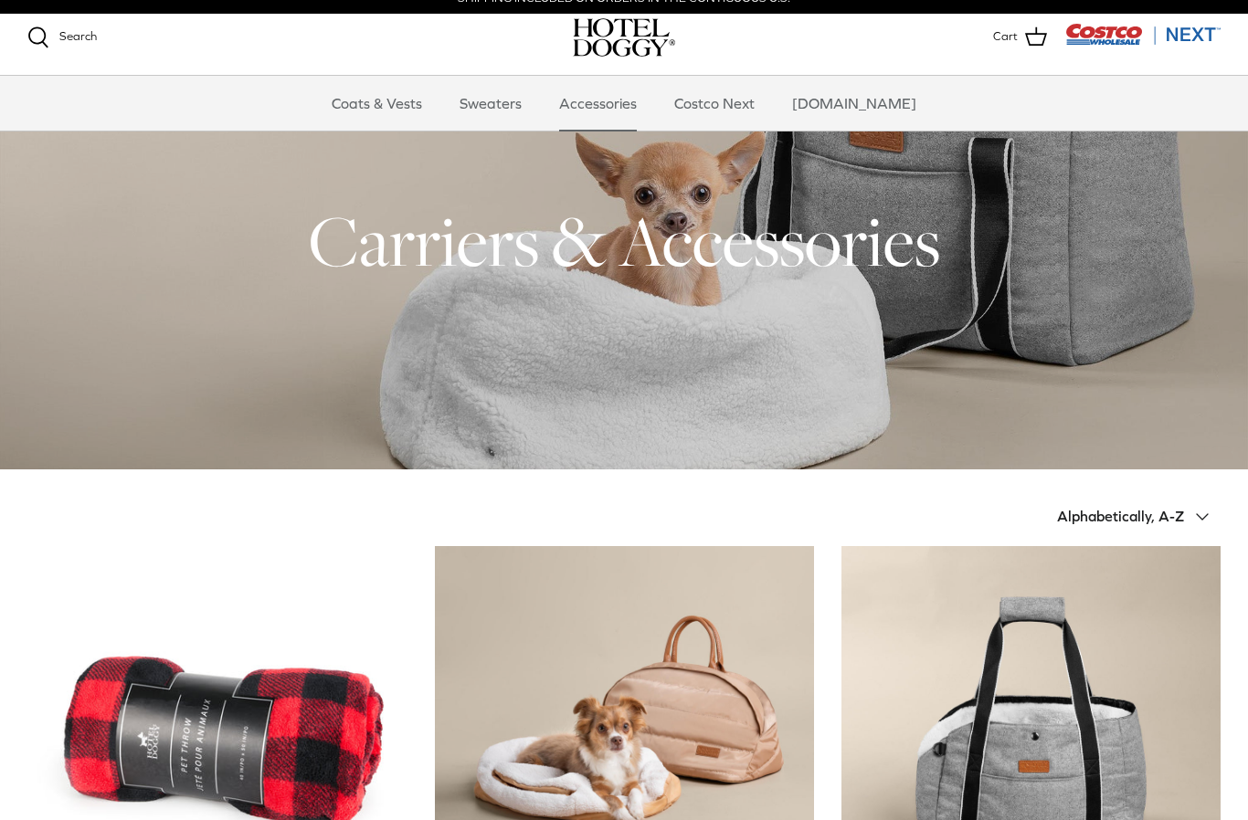
scroll to position [0, 0]
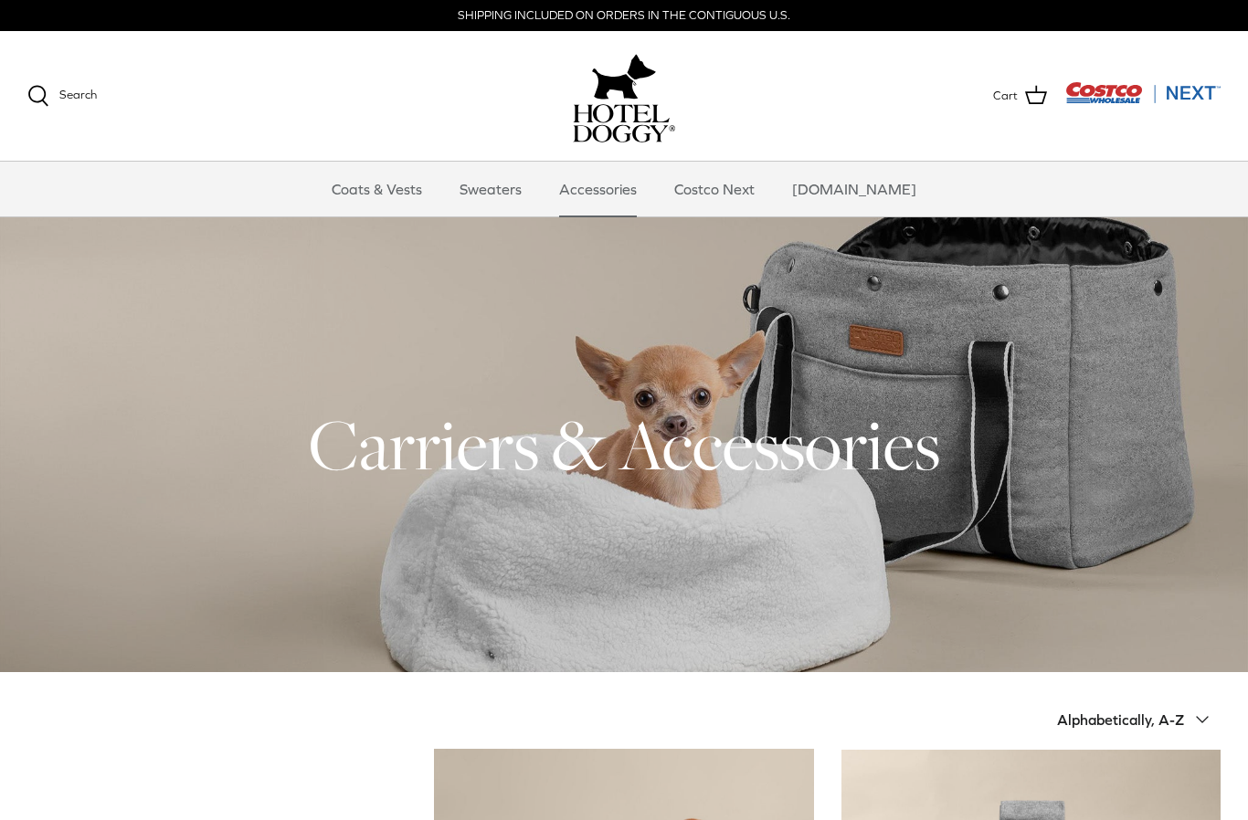
click at [764, 539] on div at bounding box center [624, 444] width 1248 height 455
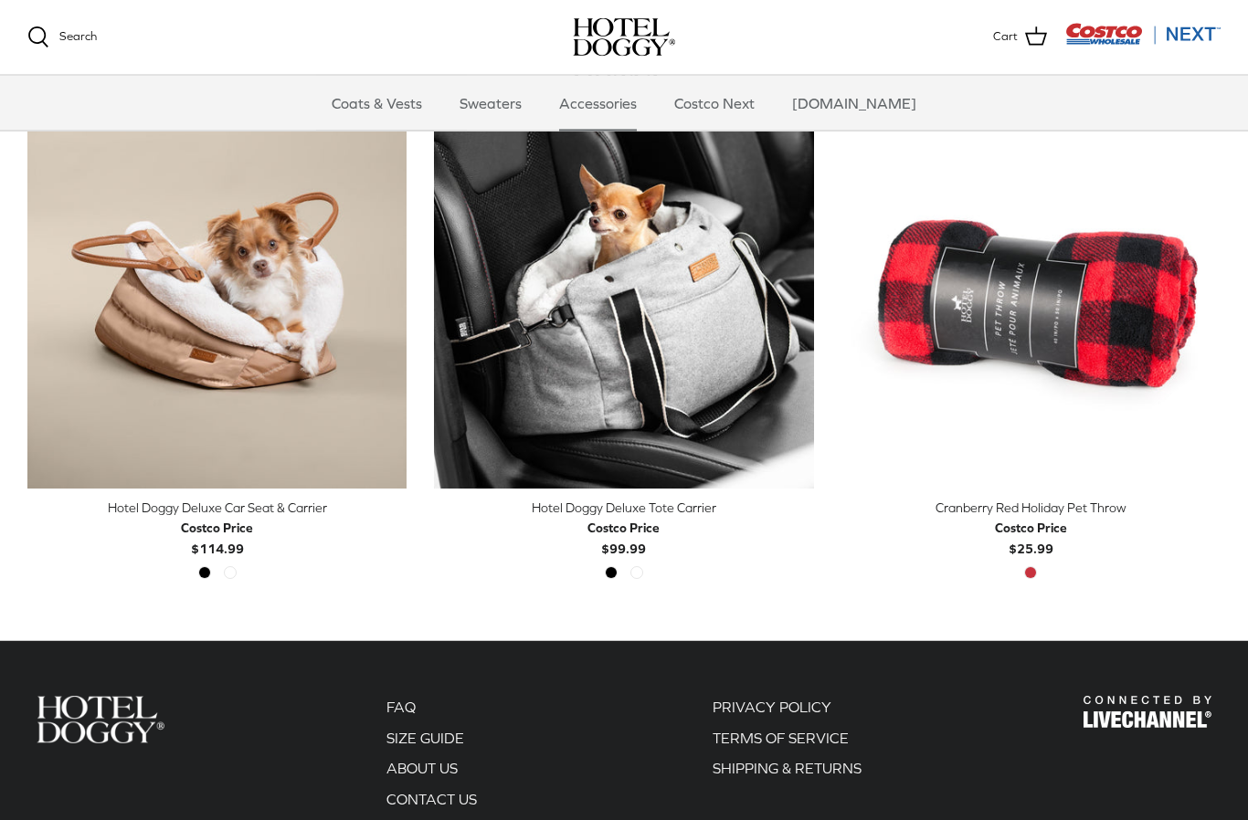
scroll to position [513, 0]
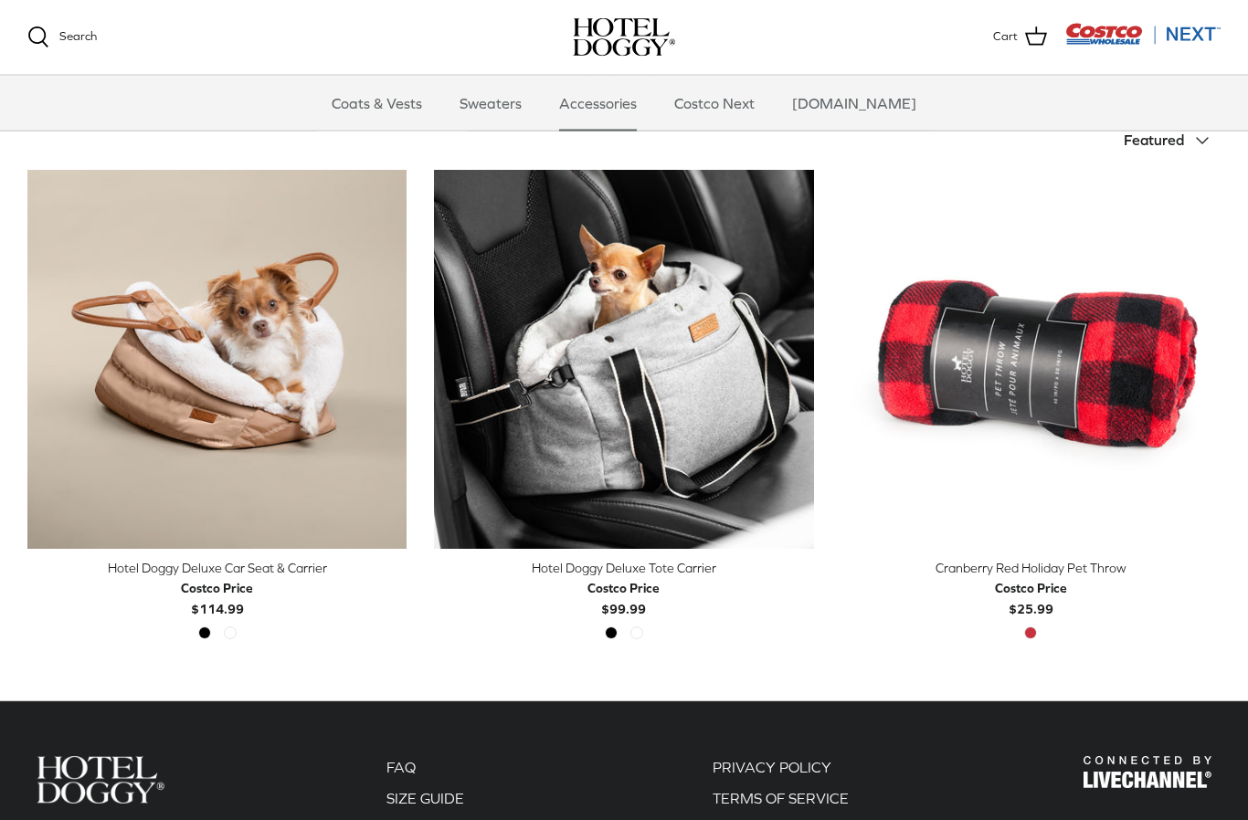
scroll to position [382, 0]
